Goal: Find specific page/section: Find specific page/section

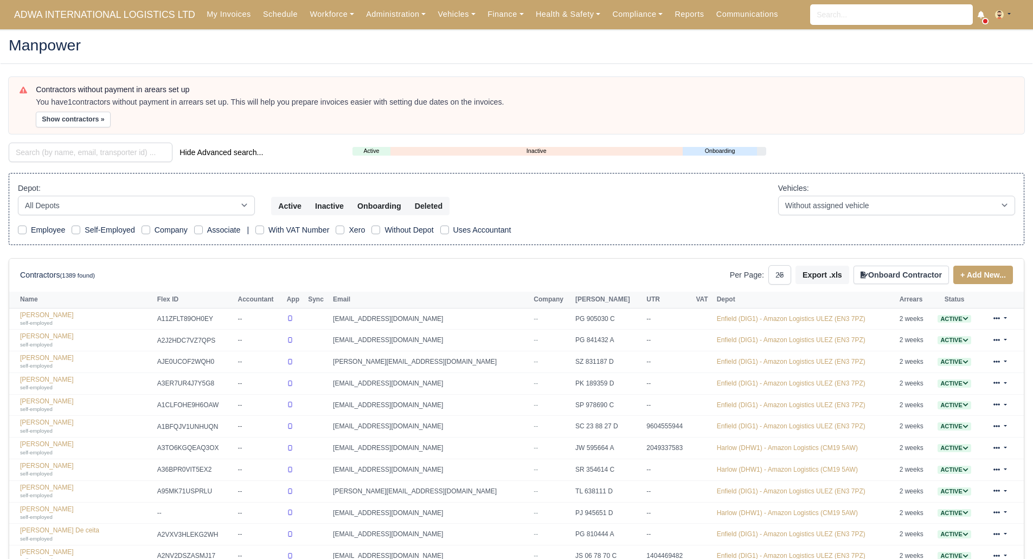
select select "25"
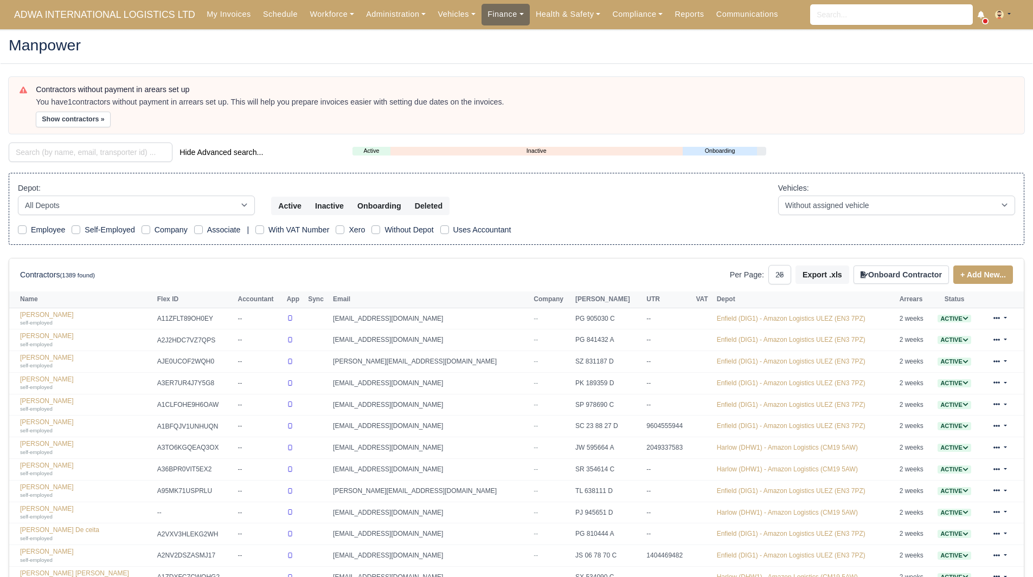
click at [484, 17] on link "Finance" at bounding box center [505, 14] width 48 height 21
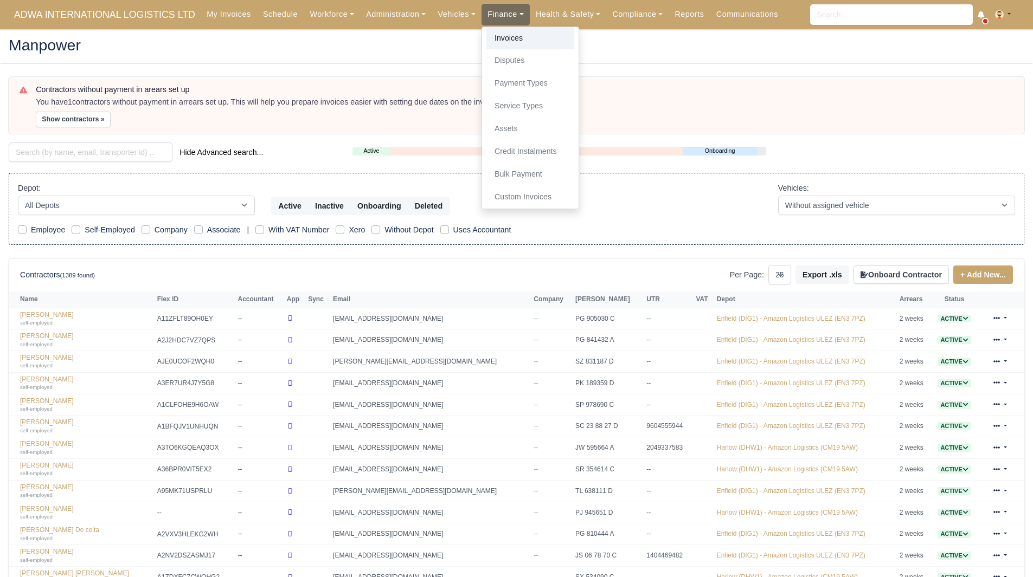
click at [486, 32] on link "Invoices" at bounding box center [530, 38] width 88 height 23
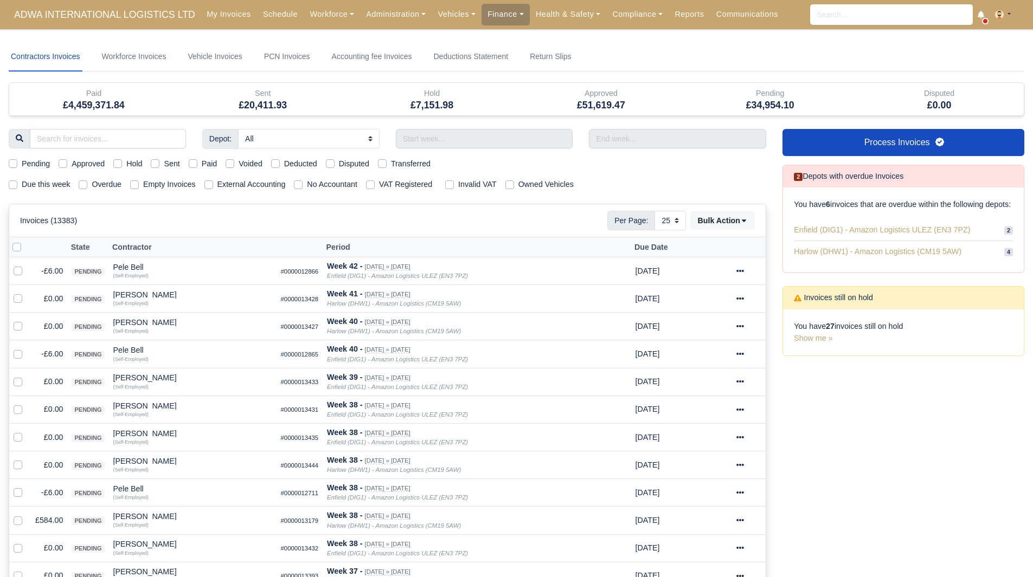
select select "25"
click at [125, 159] on div "Hold" at bounding box center [127, 164] width 29 height 12
click at [126, 163] on label "Hold" at bounding box center [134, 164] width 16 height 12
click at [120, 163] on input "Hold" at bounding box center [117, 162] width 9 height 9
checkbox input "true"
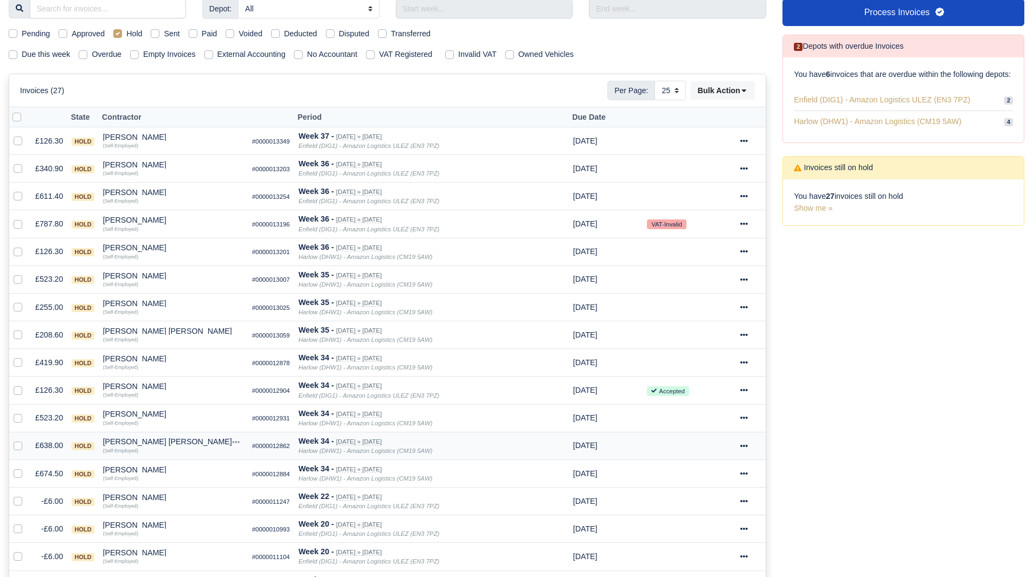
scroll to position [130, 0]
click at [132, 472] on div "Sumit Verma" at bounding box center [173, 471] width 140 height 8
click at [192, 499] on button "Other Invoices" at bounding box center [214, 501] width 139 height 16
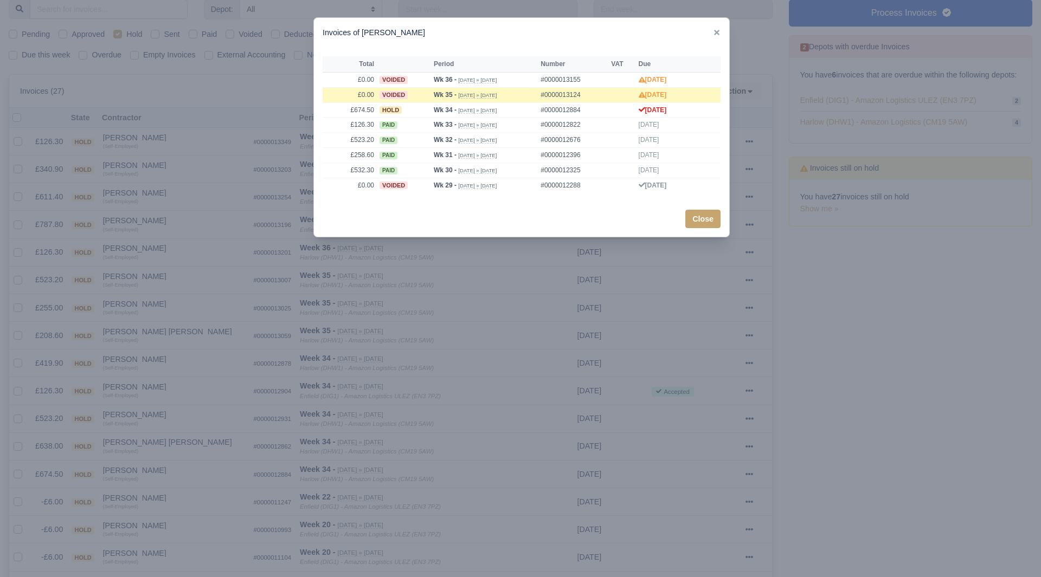
click at [185, 482] on div at bounding box center [520, 288] width 1041 height 577
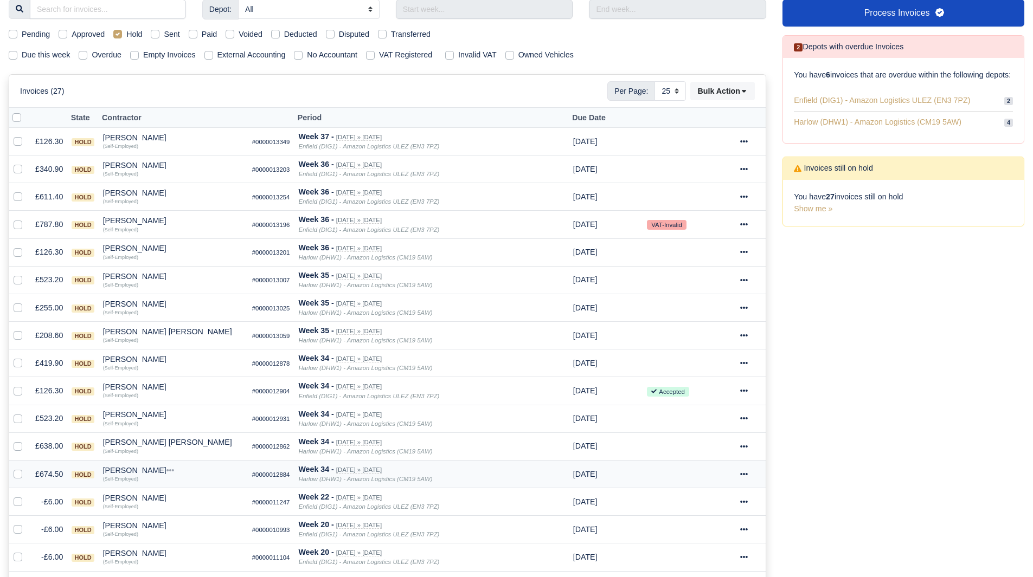
click at [138, 467] on div "Sumit Verma" at bounding box center [173, 471] width 140 height 8
click at [169, 521] on button "Wallet" at bounding box center [214, 518] width 139 height 16
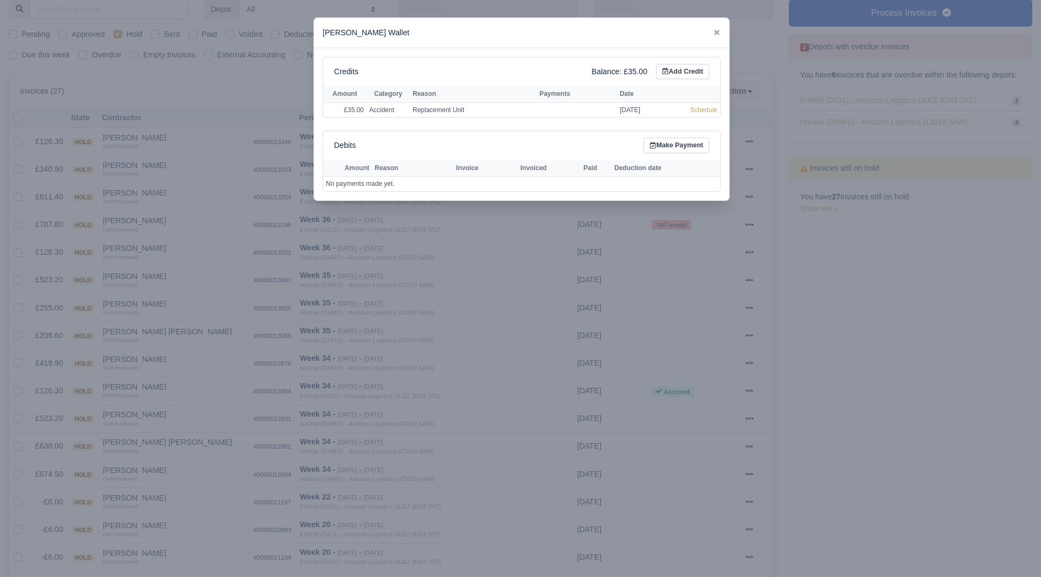
click at [142, 473] on div at bounding box center [520, 288] width 1041 height 577
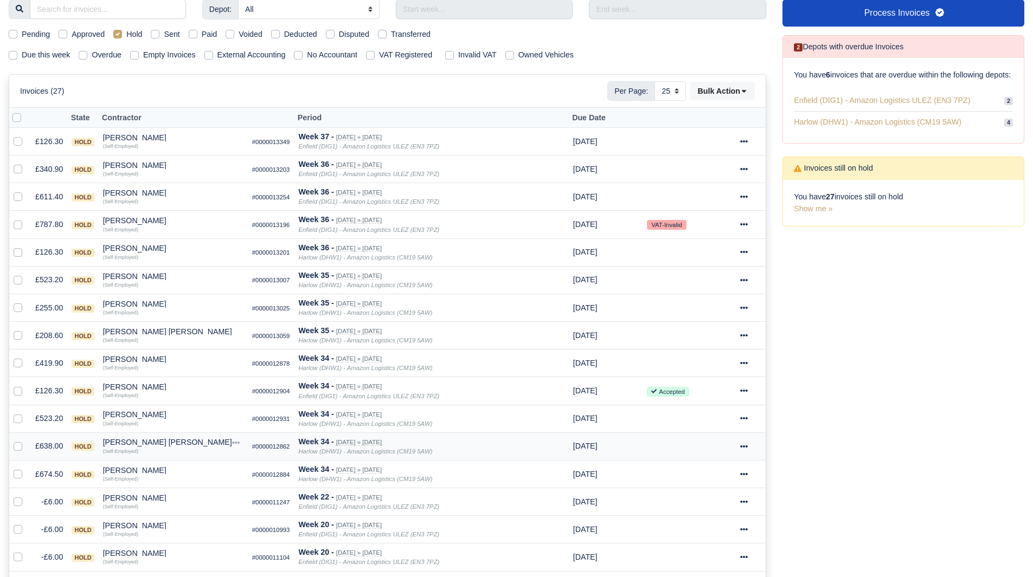
click at [146, 445] on div "Stefan Adrian Onut" at bounding box center [173, 443] width 140 height 8
click at [180, 472] on button "Other Invoices" at bounding box center [214, 473] width 139 height 16
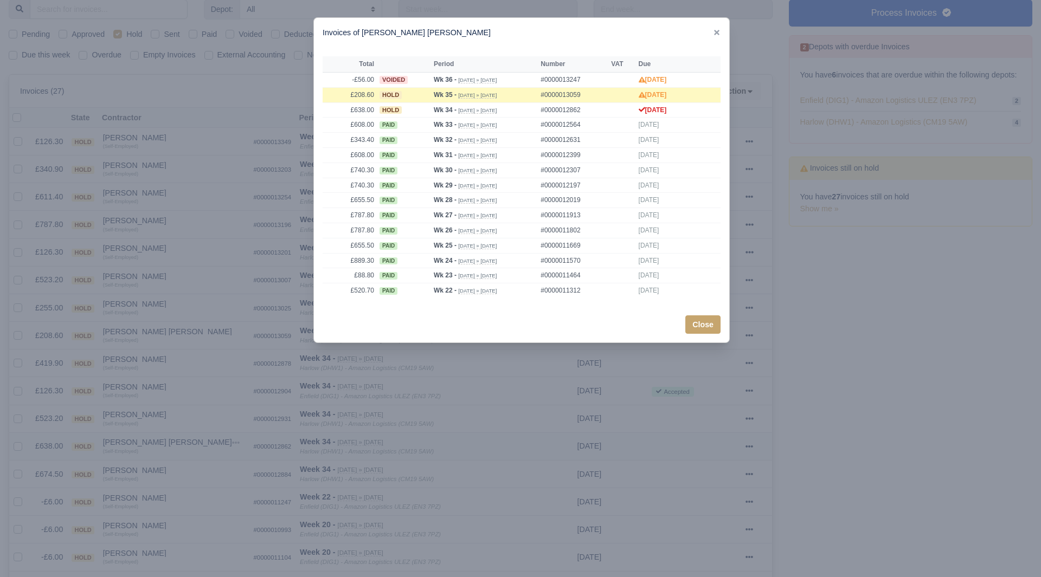
click at [180, 472] on div at bounding box center [520, 288] width 1041 height 577
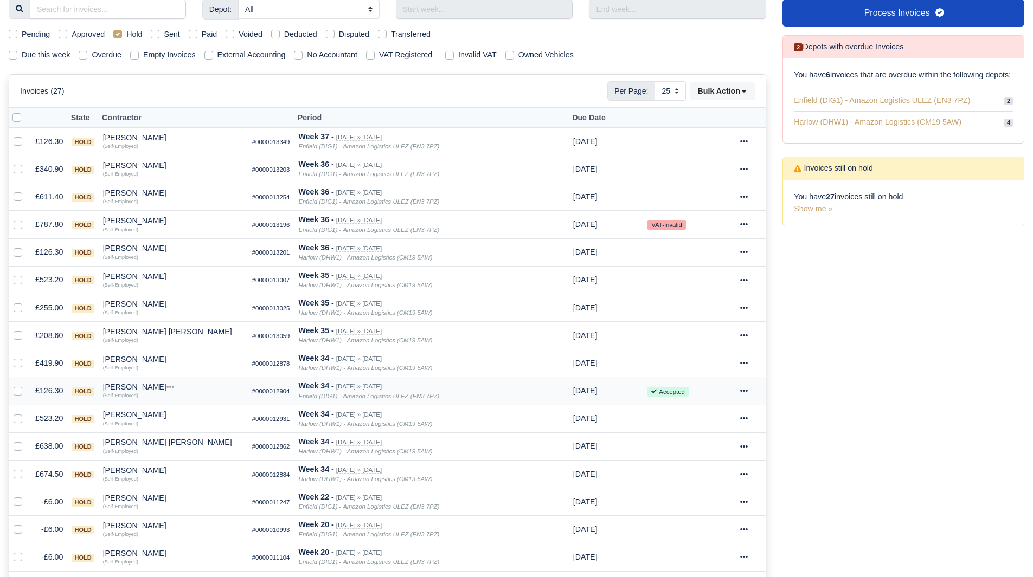
click at [141, 382] on td "Moutsem Abdullah Quick Actions Other Invoices Wallet (Self-Employed)" at bounding box center [173, 391] width 149 height 28
click at [150, 386] on div "Moutsem Abdullah" at bounding box center [173, 387] width 140 height 8
click at [184, 418] on button "Other Invoices" at bounding box center [214, 418] width 139 height 16
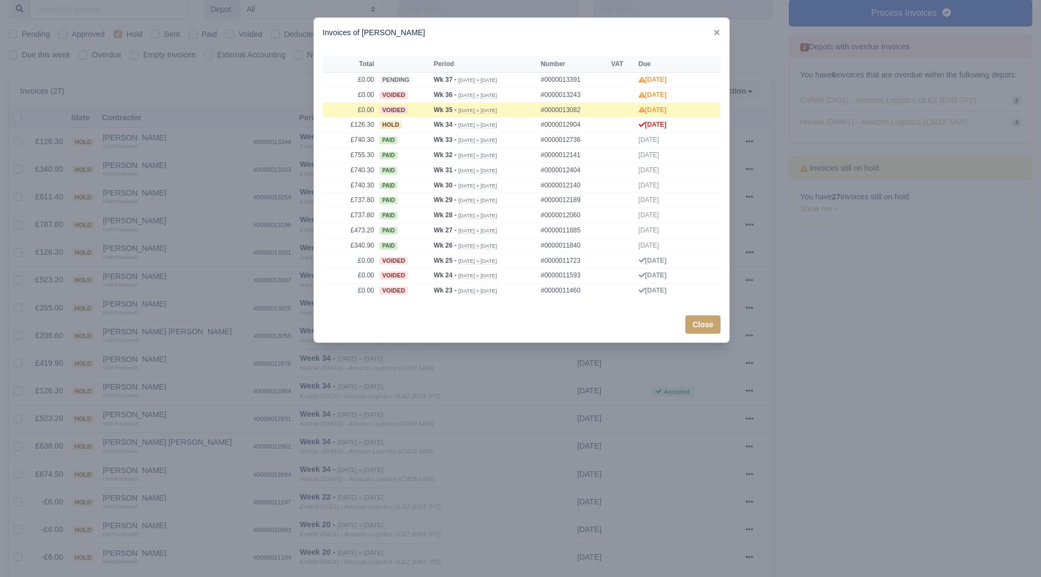
click at [176, 398] on div at bounding box center [520, 288] width 1041 height 577
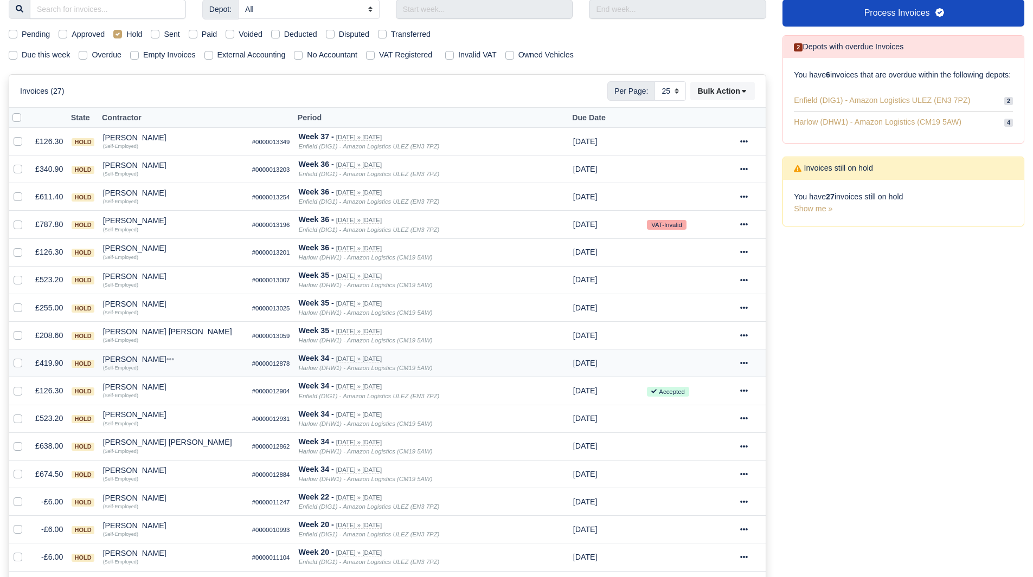
click at [131, 362] on div "James Morse" at bounding box center [173, 360] width 140 height 8
click at [165, 386] on button "Other Invoices" at bounding box center [214, 390] width 139 height 16
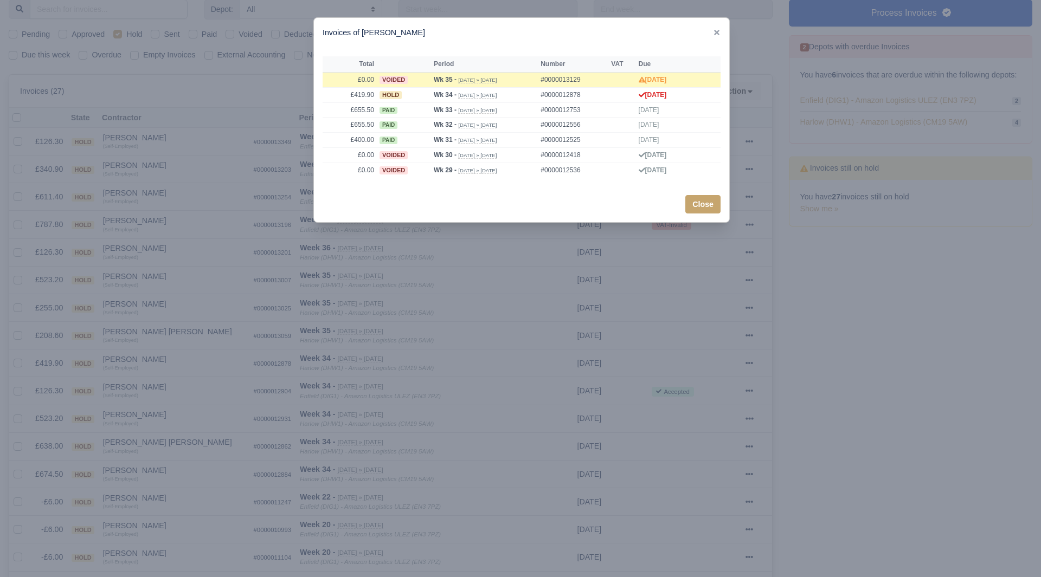
click at [168, 379] on div at bounding box center [520, 288] width 1041 height 577
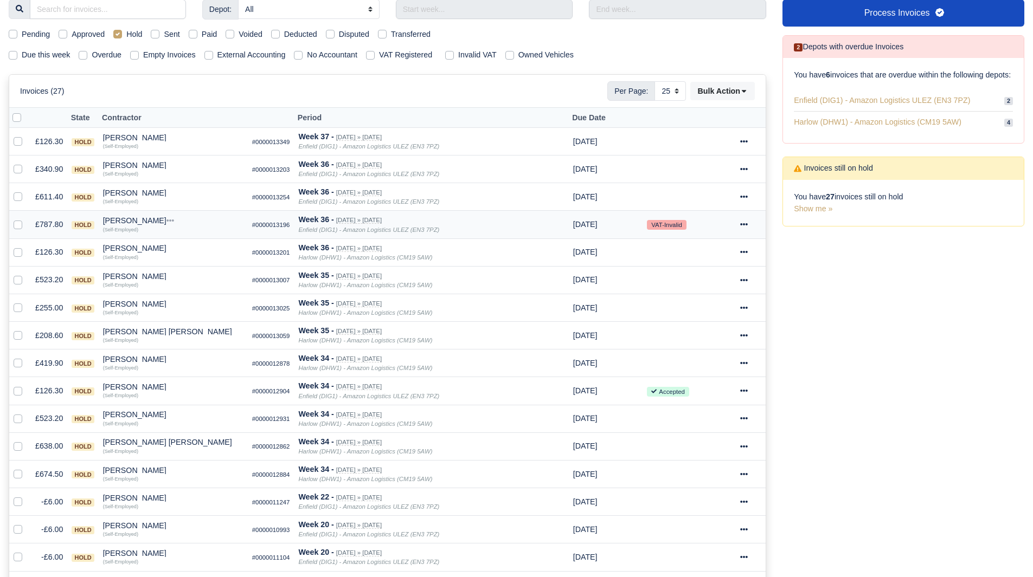
scroll to position [0, 0]
